Goal: Check status: Check status

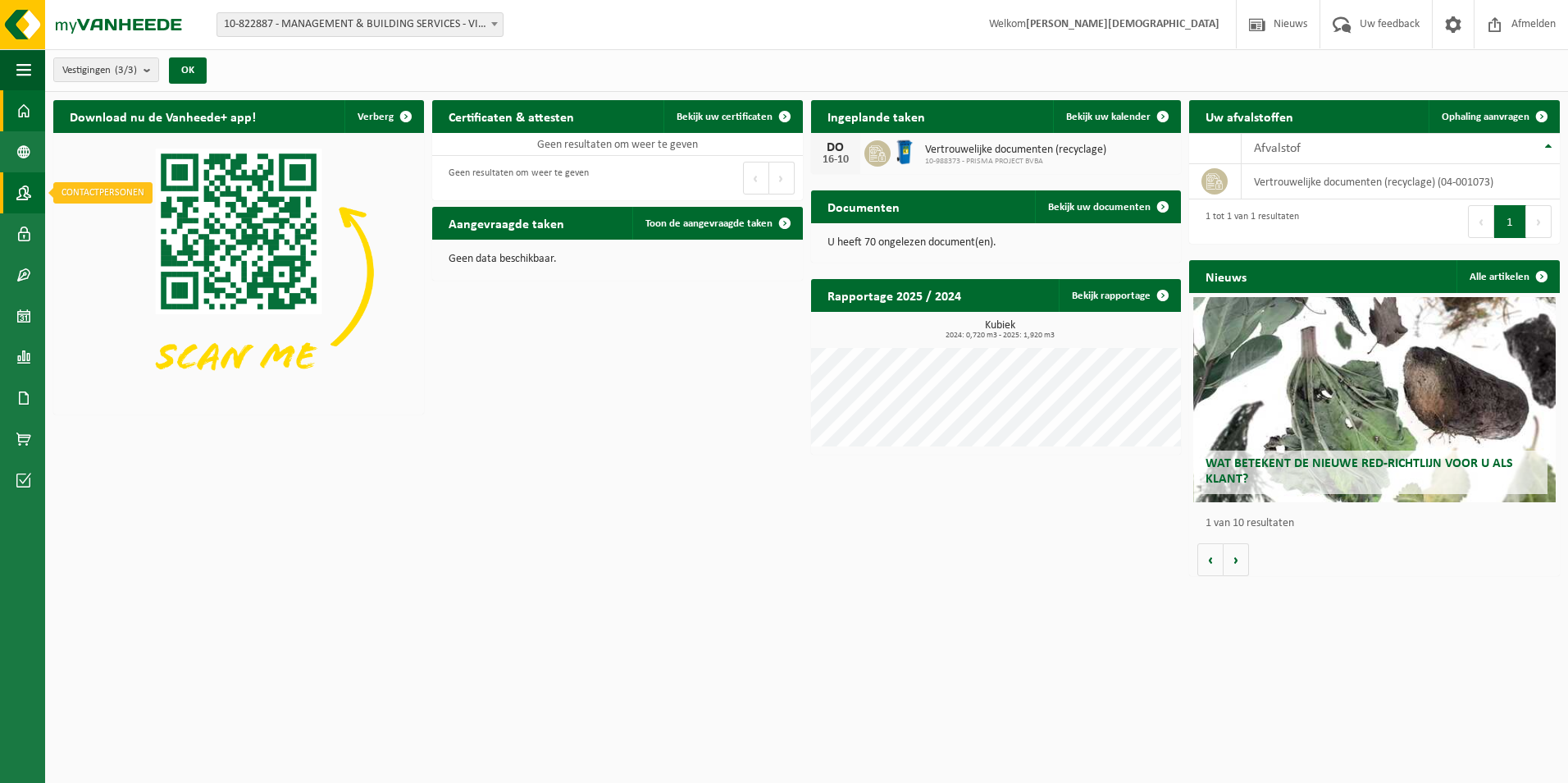
click at [22, 190] on span at bounding box center [23, 193] width 14 height 41
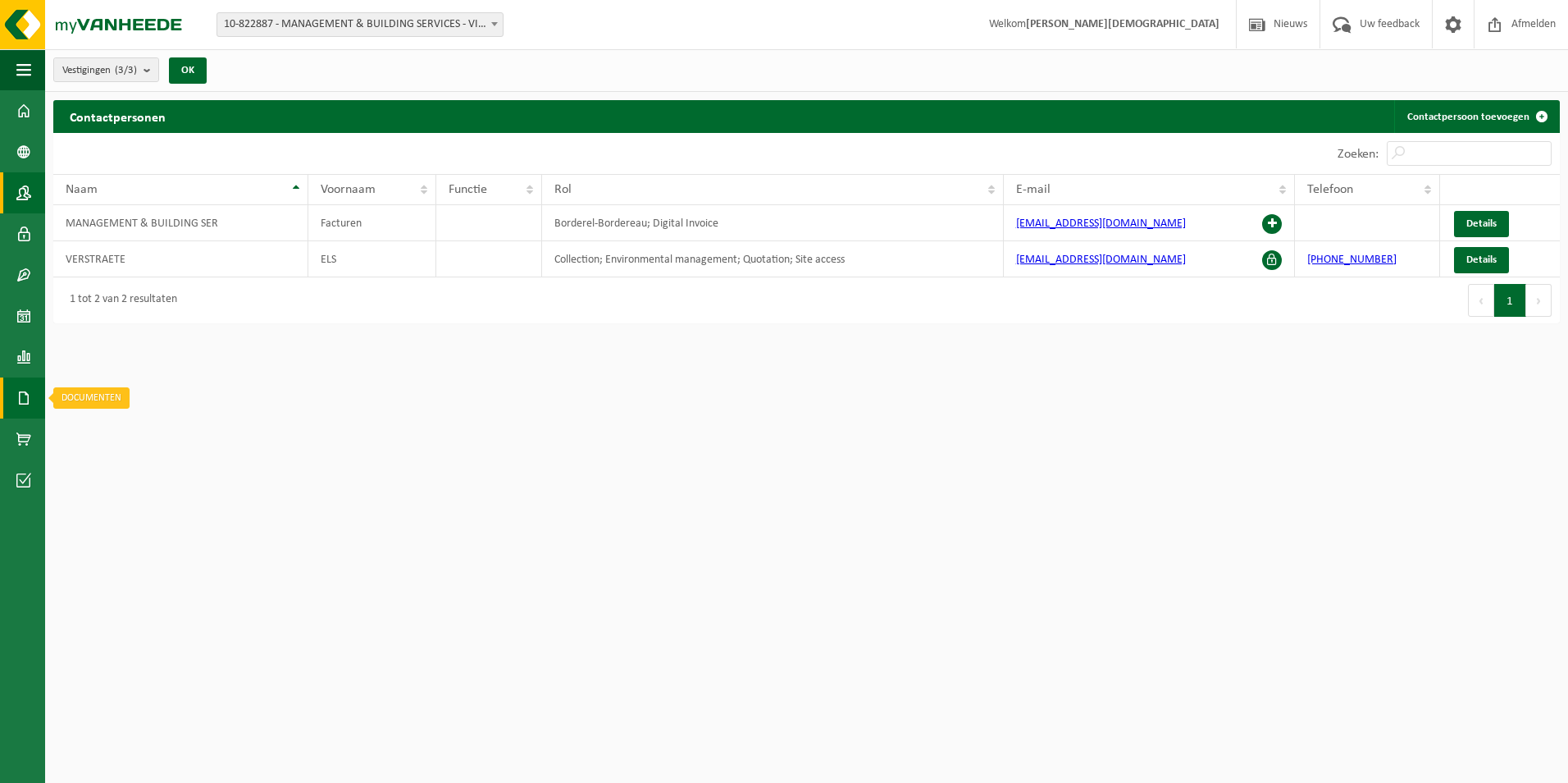
click at [30, 396] on span at bounding box center [23, 398] width 14 height 41
click at [96, 395] on span "Facturen" at bounding box center [117, 398] width 44 height 31
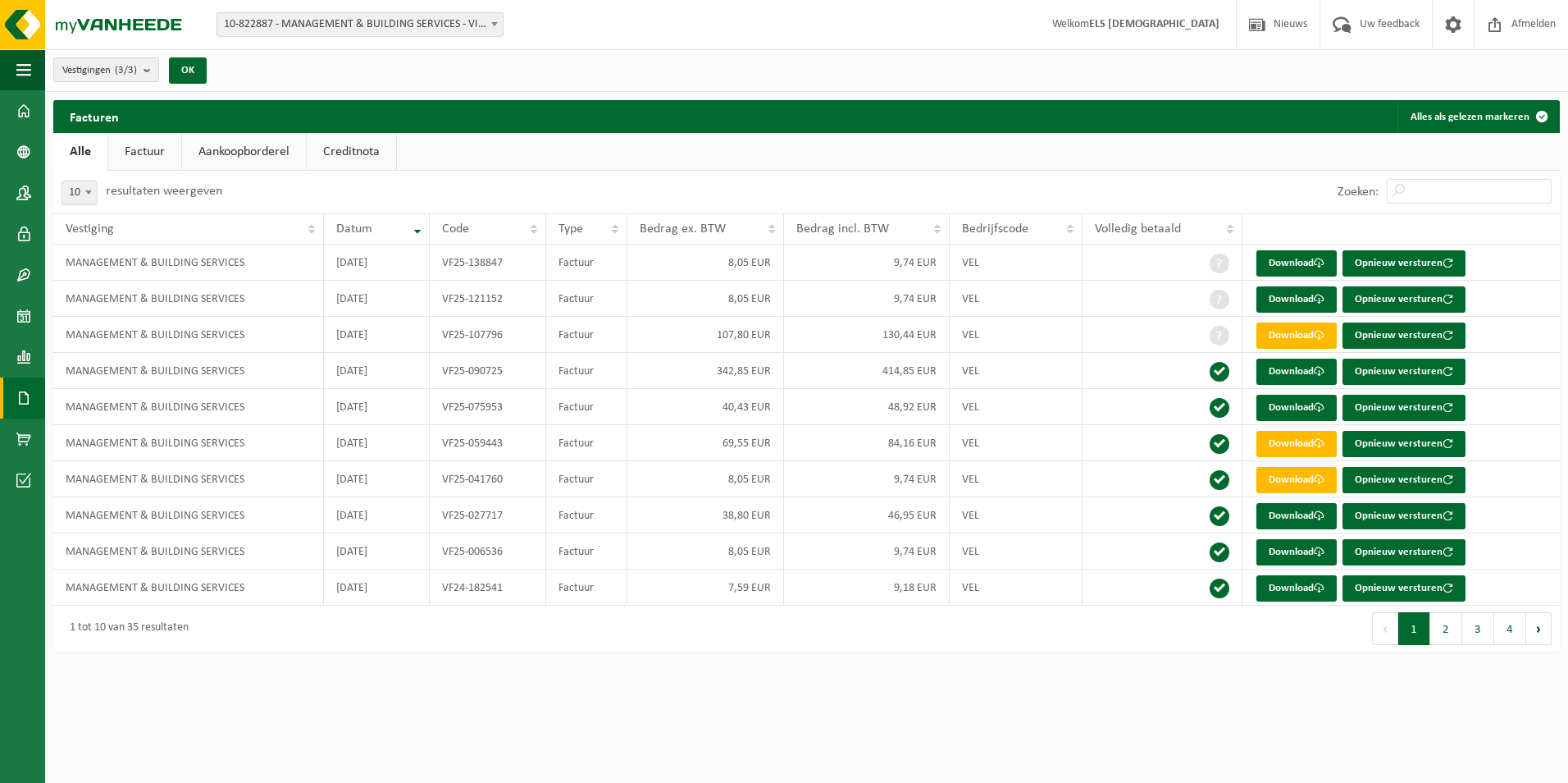
click at [360, 141] on link "Creditnota" at bounding box center [352, 152] width 90 height 38
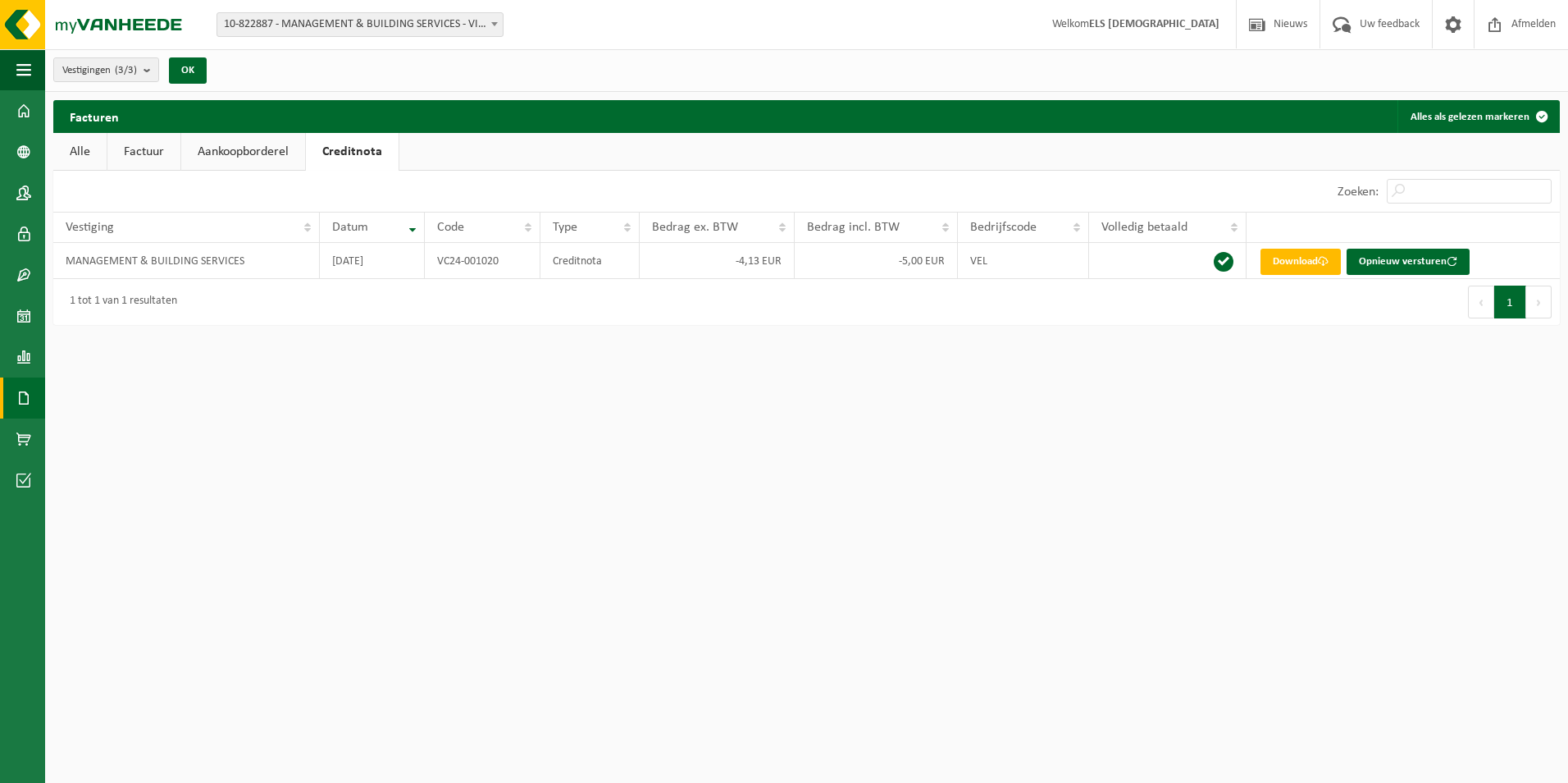
click at [150, 159] on link "Factuur" at bounding box center [144, 152] width 73 height 38
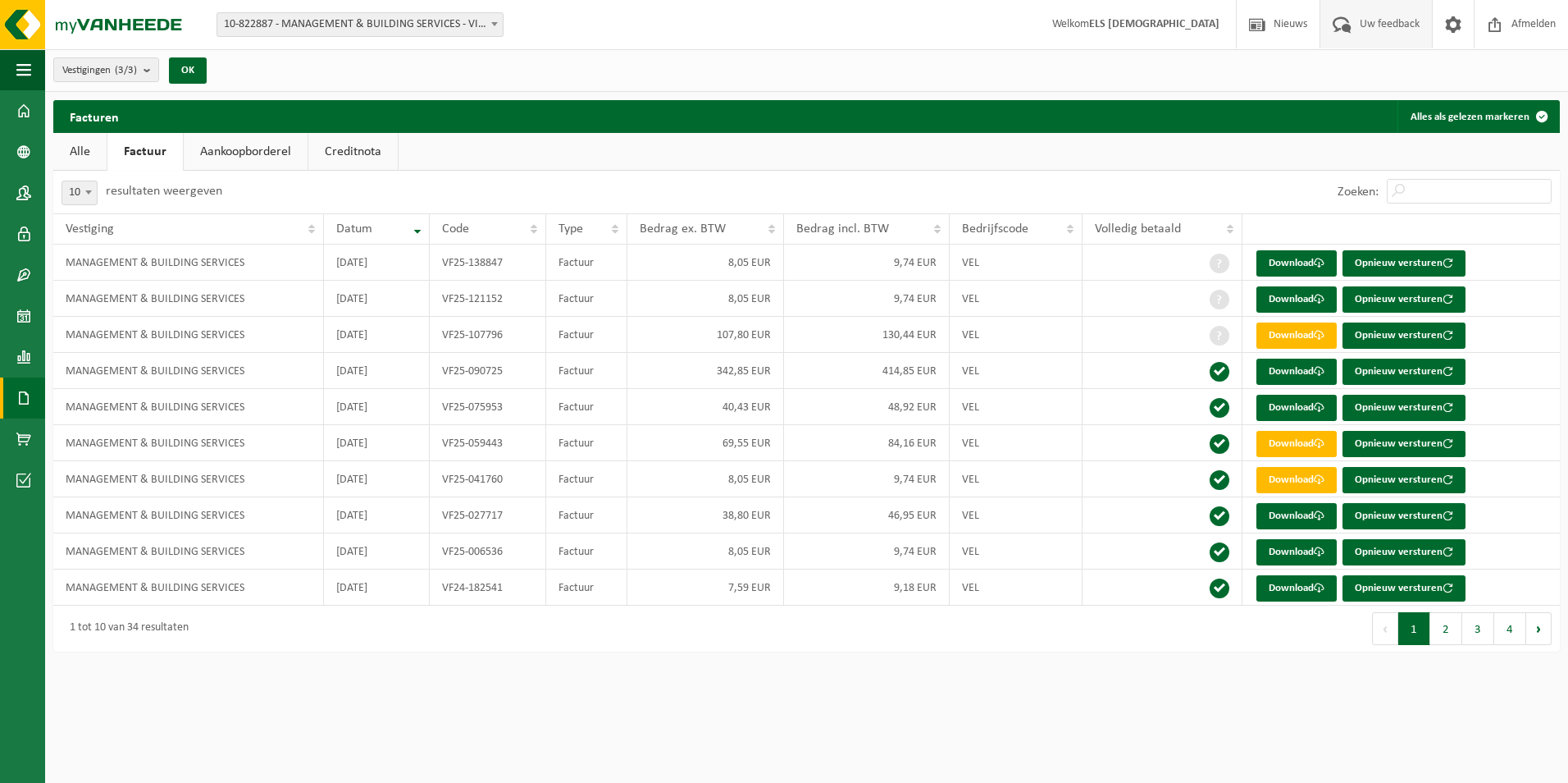
click at [1381, 27] on span "Uw feedback" at bounding box center [1389, 24] width 68 height 49
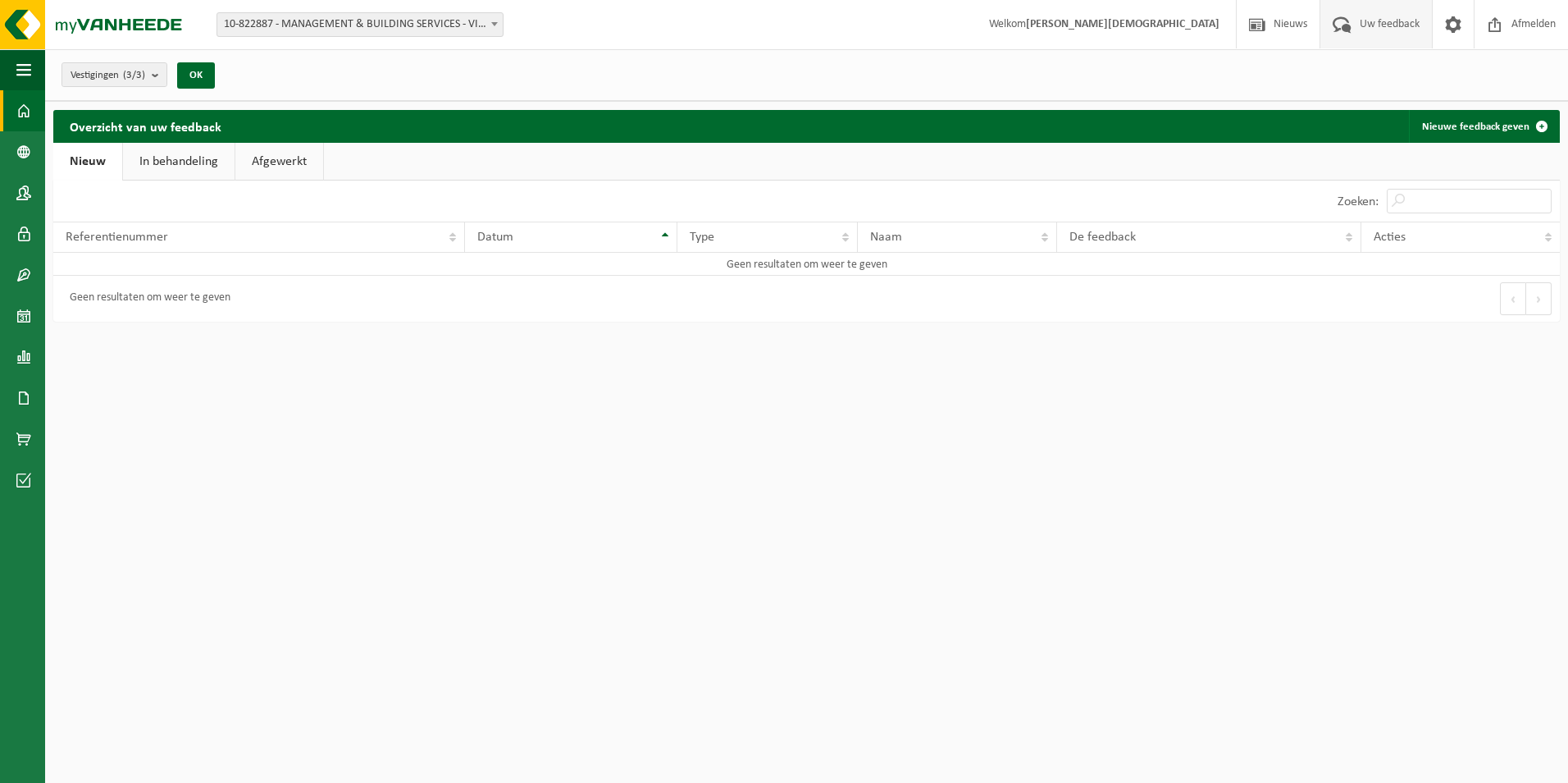
click at [23, 107] on span at bounding box center [23, 111] width 14 height 41
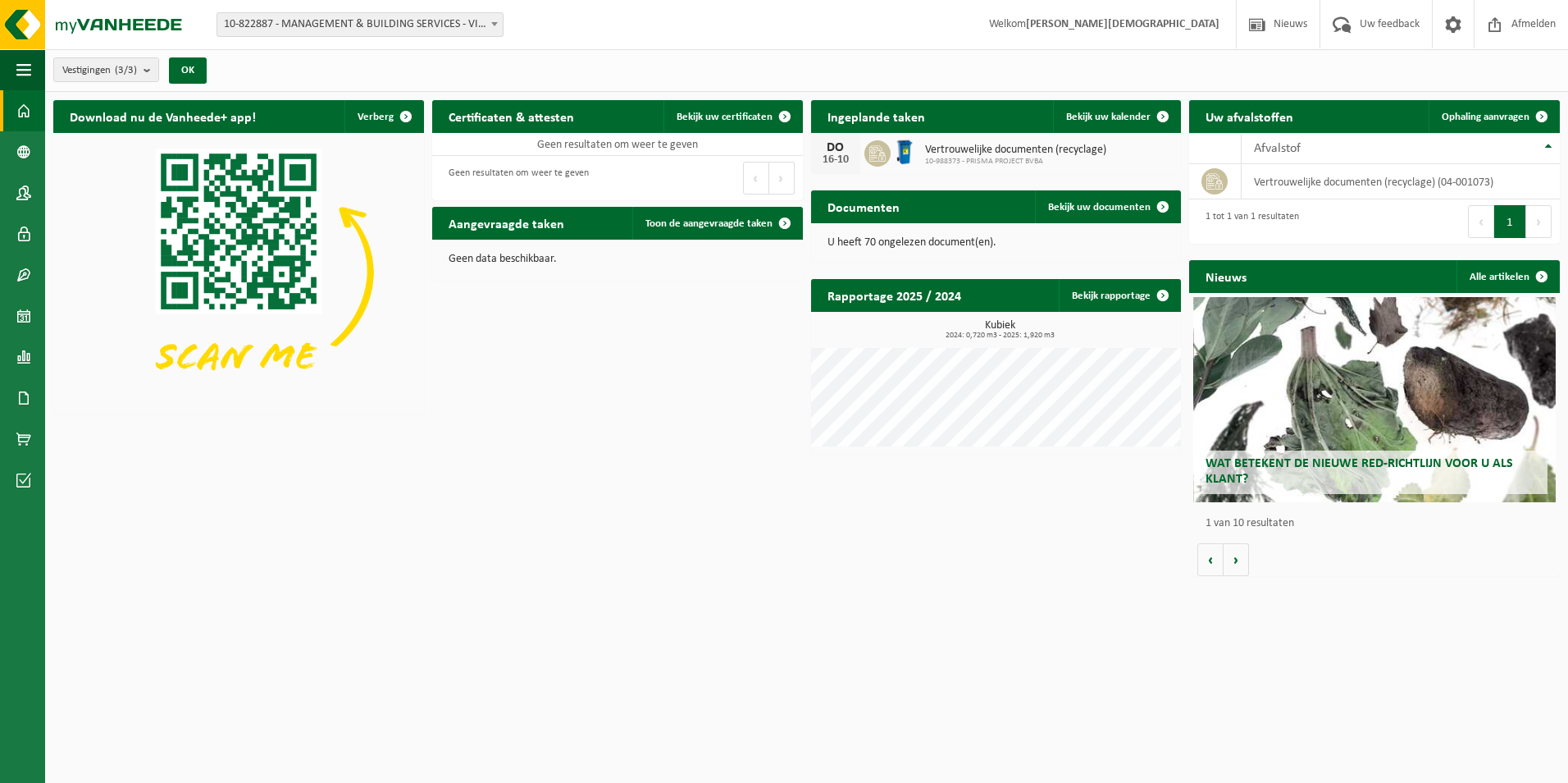
click at [301, 685] on html "Vestiging: 10-822887 - MANAGEMENT & BUILDING SERVICES - VICHTE 10-988373 - PRIS…" at bounding box center [784, 391] width 1568 height 783
